Goal: Check status: Check status

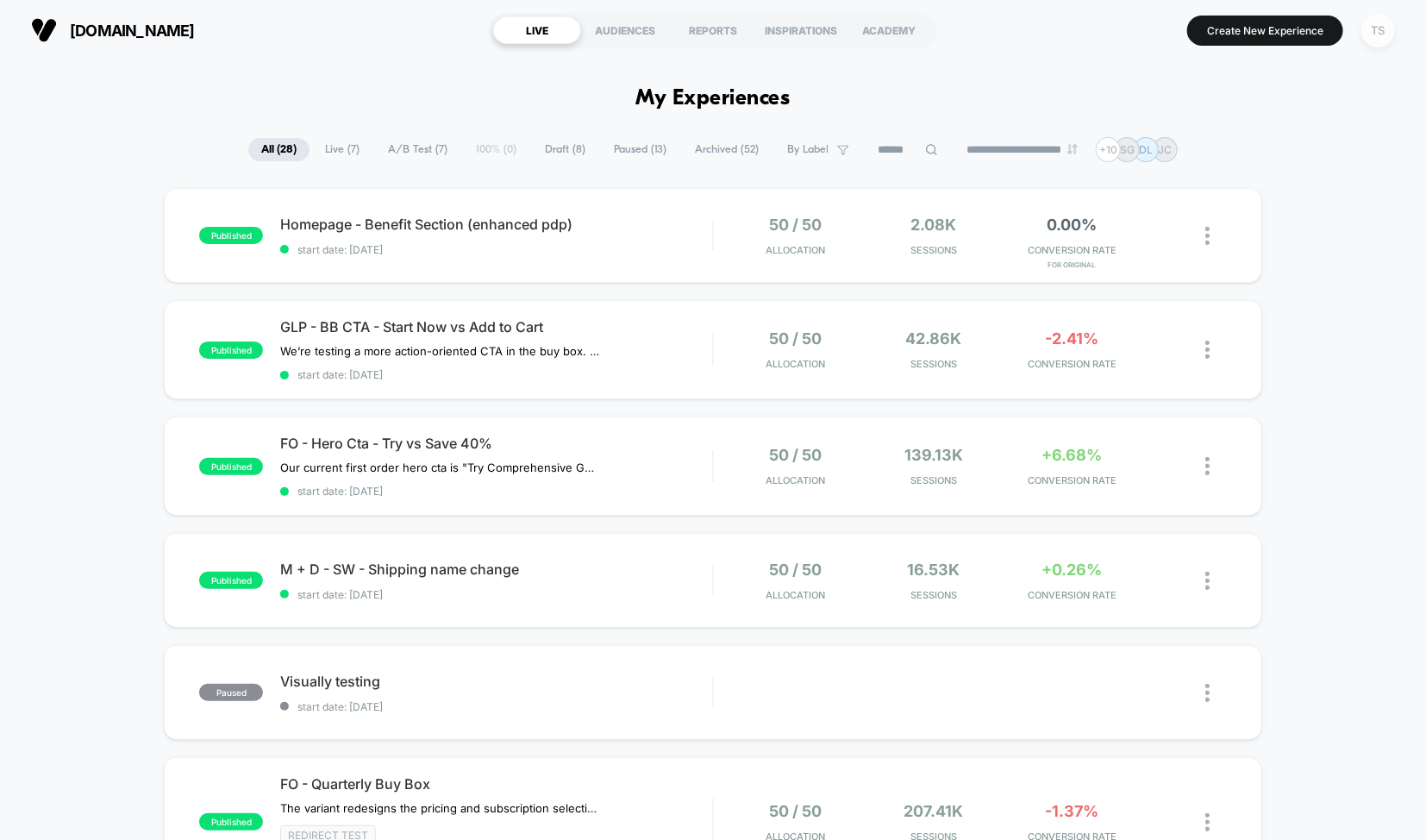
click at [1373, 25] on div "TS" at bounding box center [1378, 31] width 34 height 34
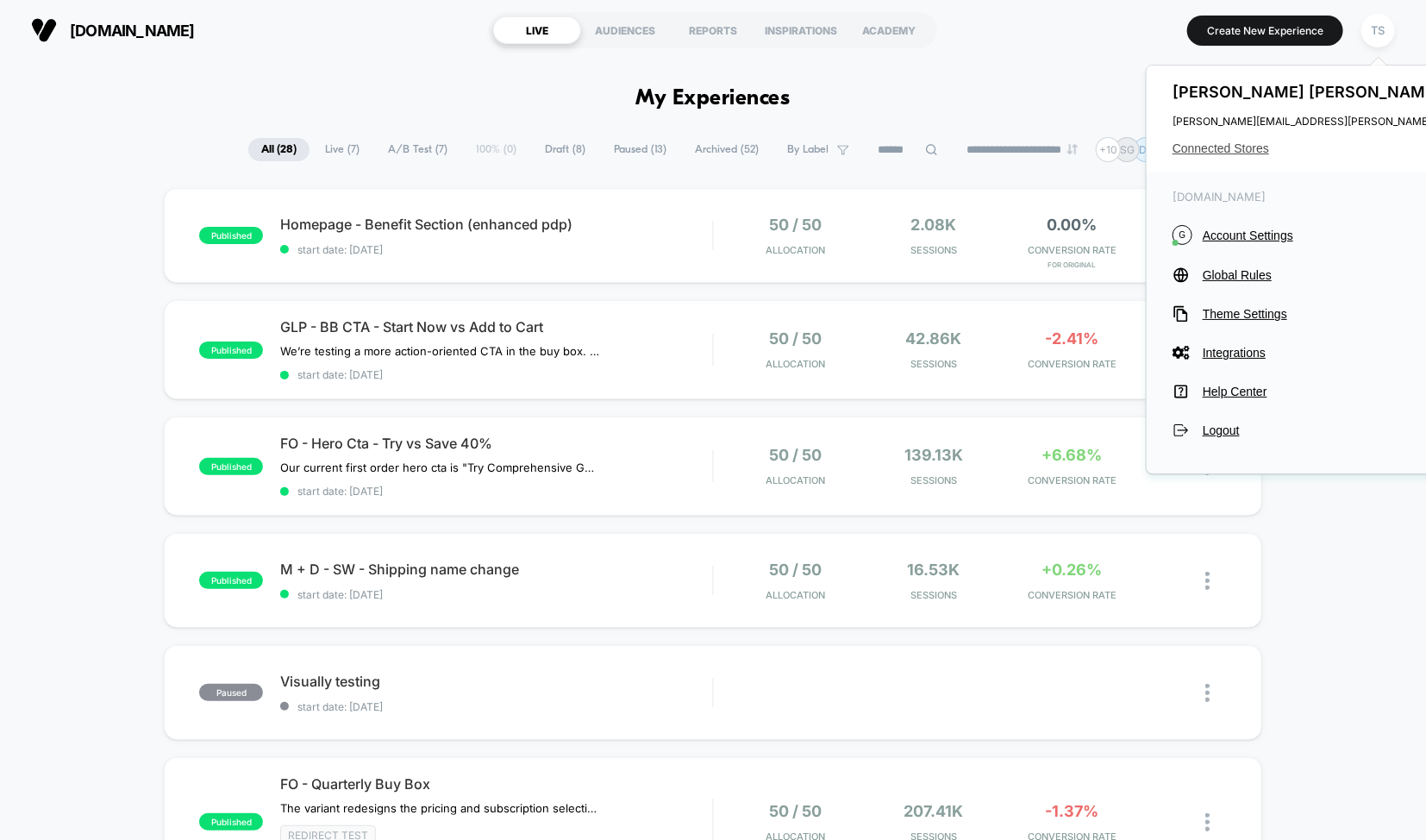
click at [1235, 153] on span "Connected Stores" at bounding box center [1343, 148] width 342 height 14
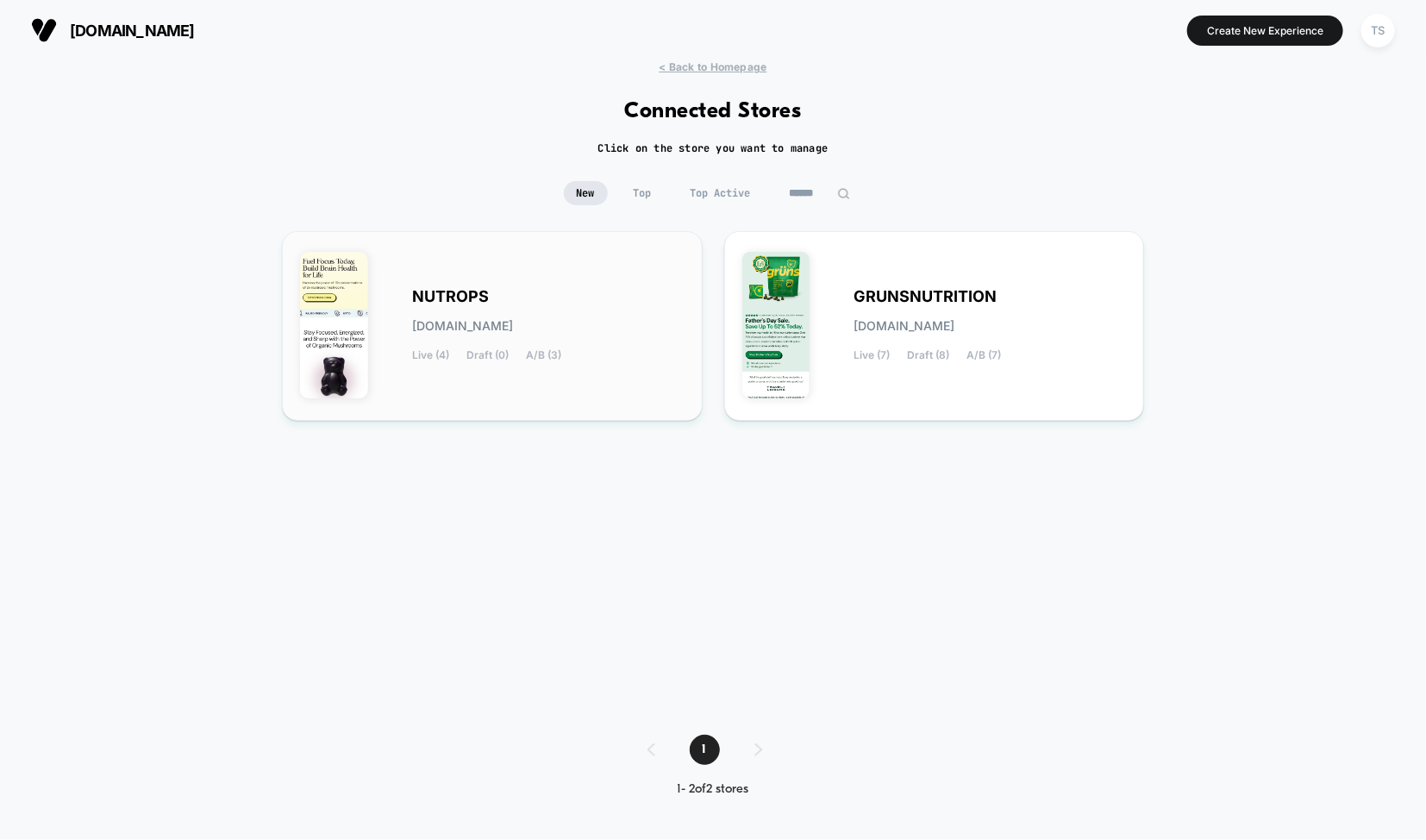
click at [496, 273] on div "NUTROPS [DOMAIN_NAME] Live (4) Draft (0) A/B (3)" at bounding box center [492, 325] width 384 height 153
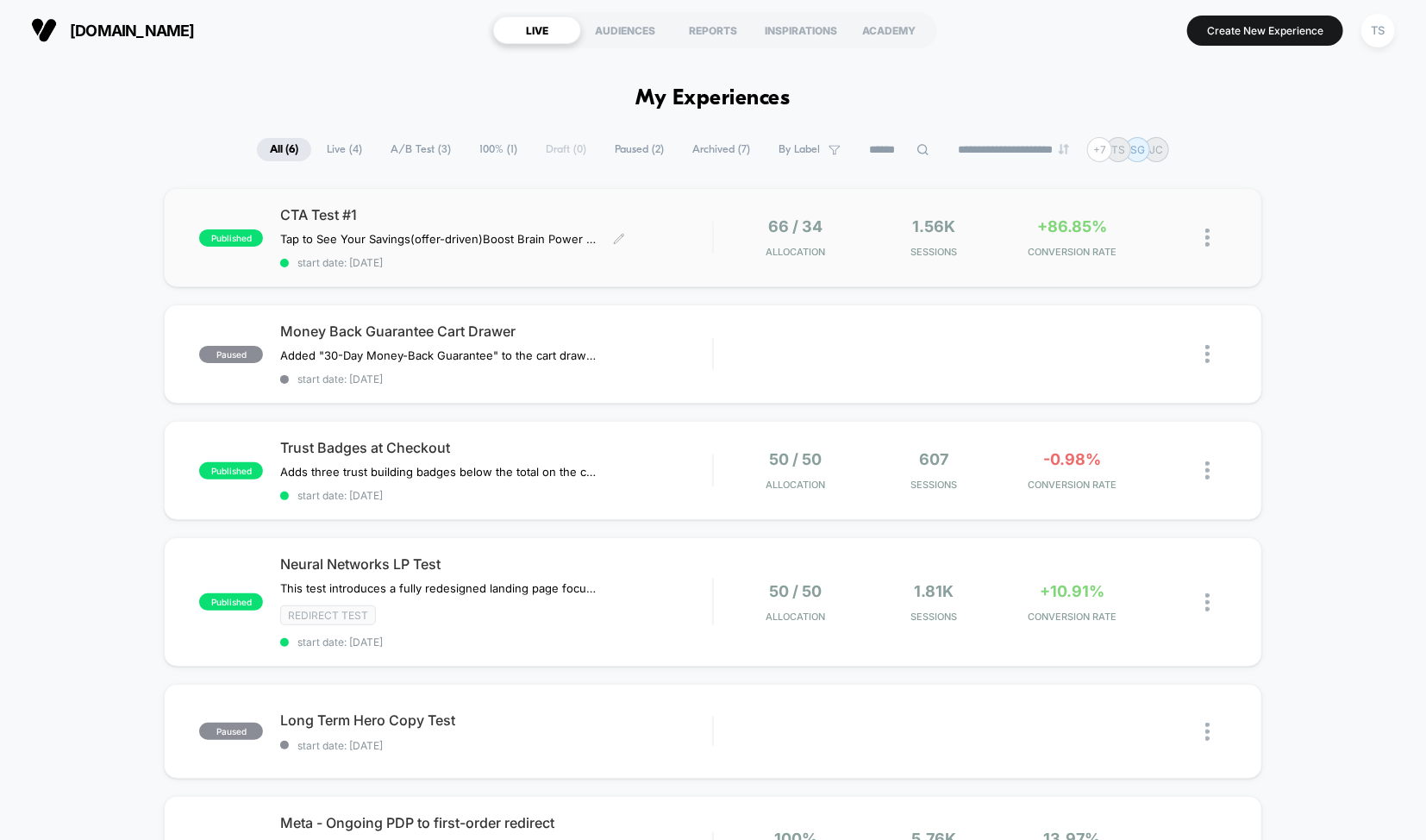
click at [565, 208] on span "CTA Test #1" at bounding box center [496, 214] width 432 height 17
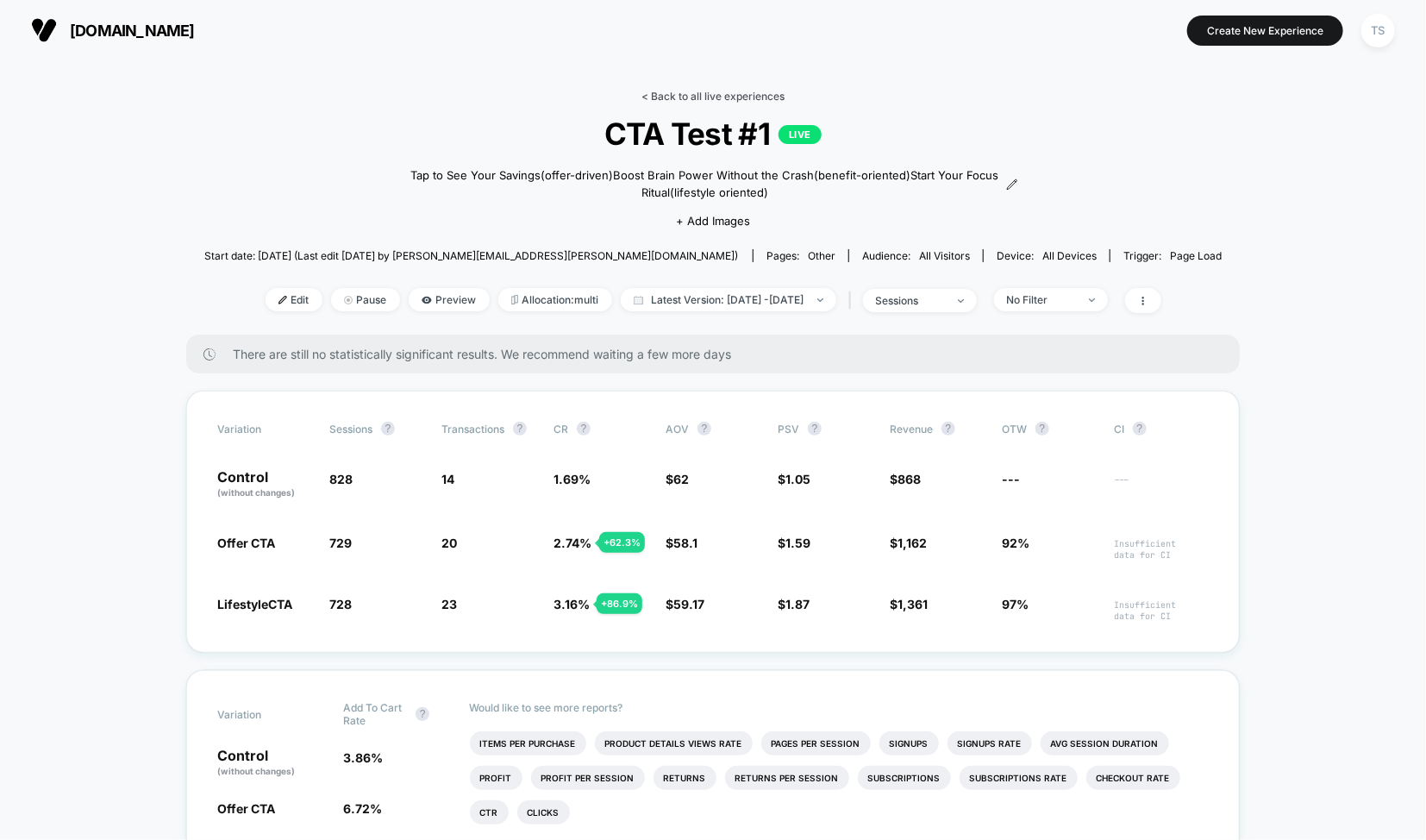
click at [652, 97] on link "< Back to all live experiences" at bounding box center [712, 96] width 143 height 13
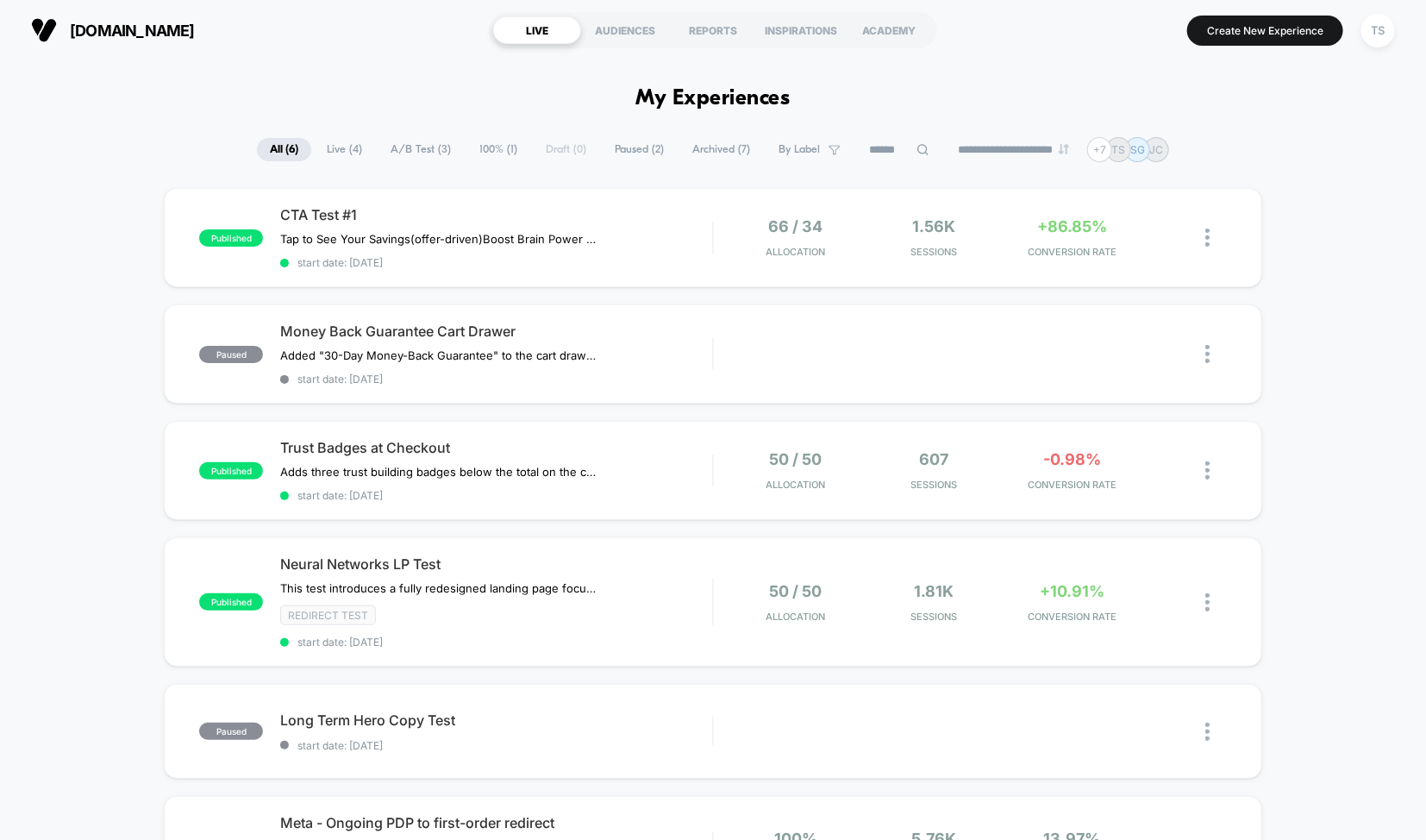
click at [96, 346] on div "published CTA Test #1 Tap to See Your Savings (offer-driven) Boost Brain Power …" at bounding box center [713, 588] width 1426 height 801
click at [323, 145] on span "Live ( 4 )" at bounding box center [344, 149] width 61 height 23
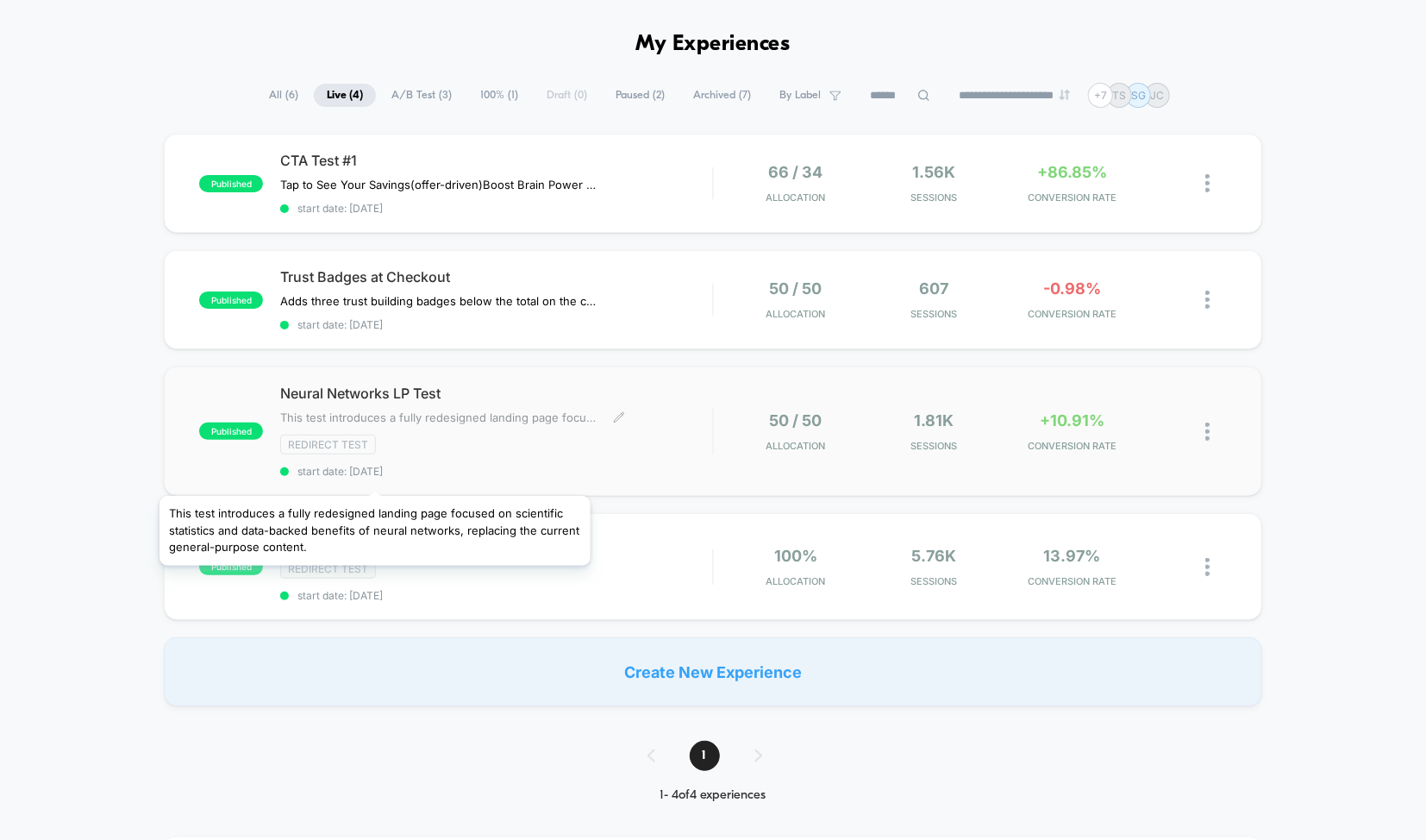
scroll to position [12, 0]
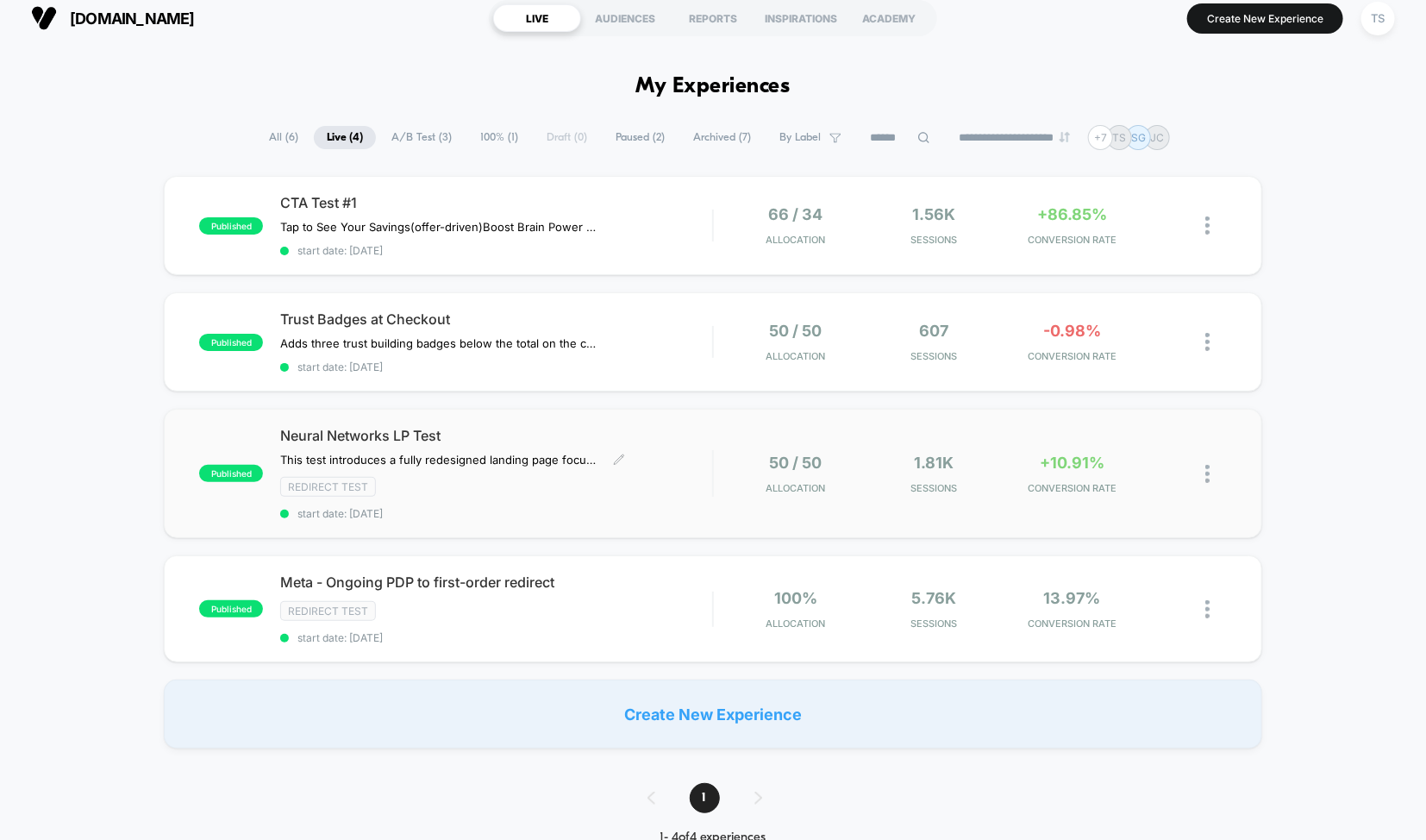
click at [667, 490] on div "Redirect Test" at bounding box center [496, 487] width 432 height 20
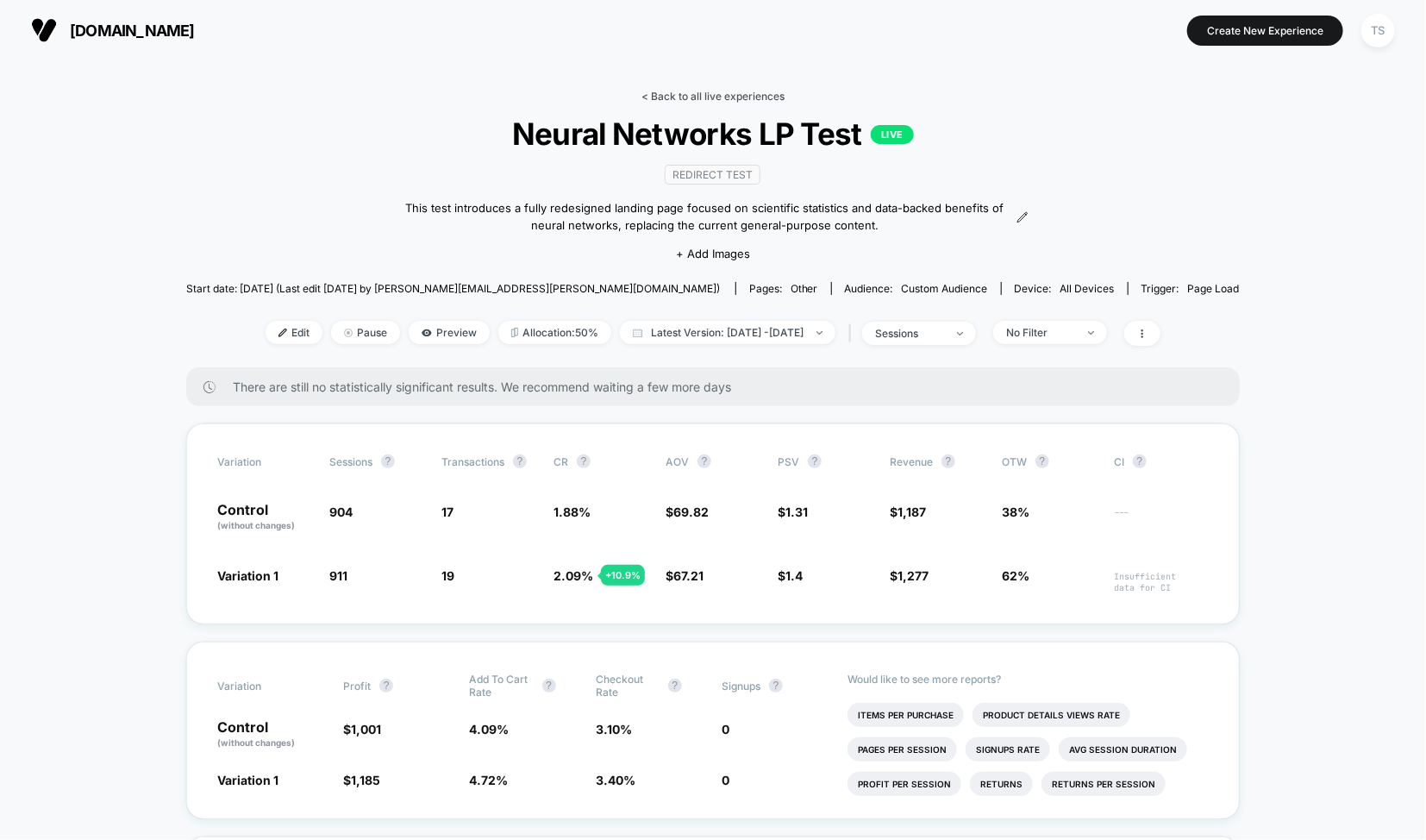
click at [703, 93] on link "< Back to all live experiences" at bounding box center [712, 96] width 143 height 13
